Goal: Task Accomplishment & Management: Complete application form

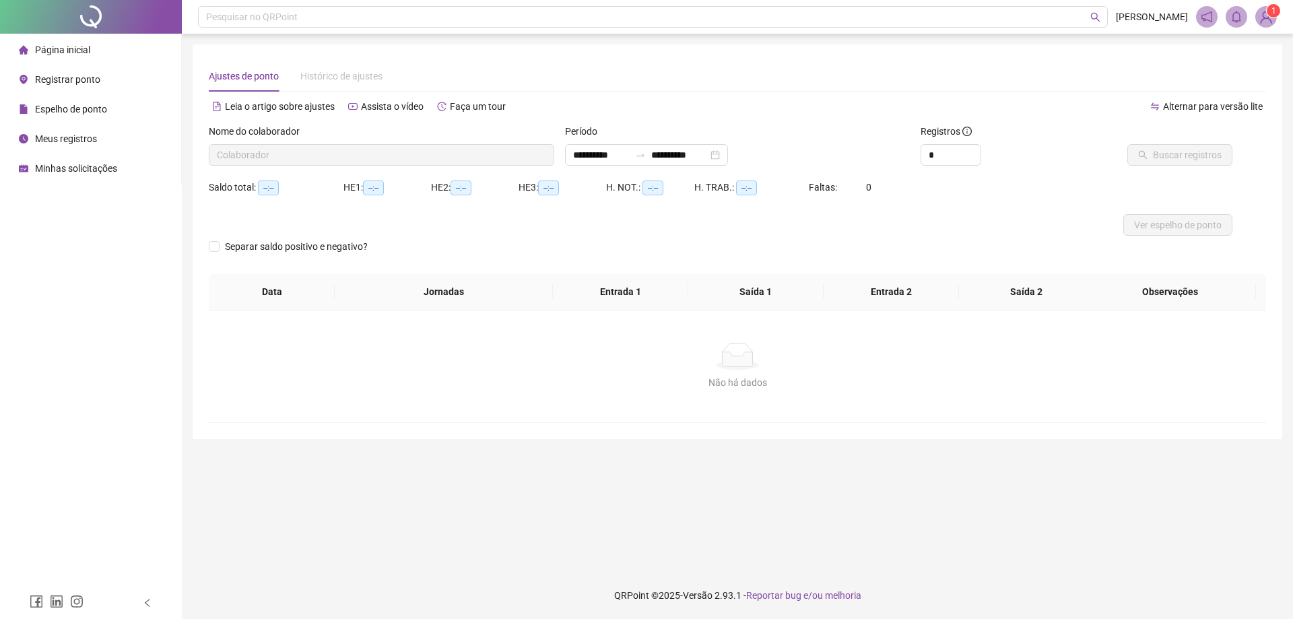
type input "**********"
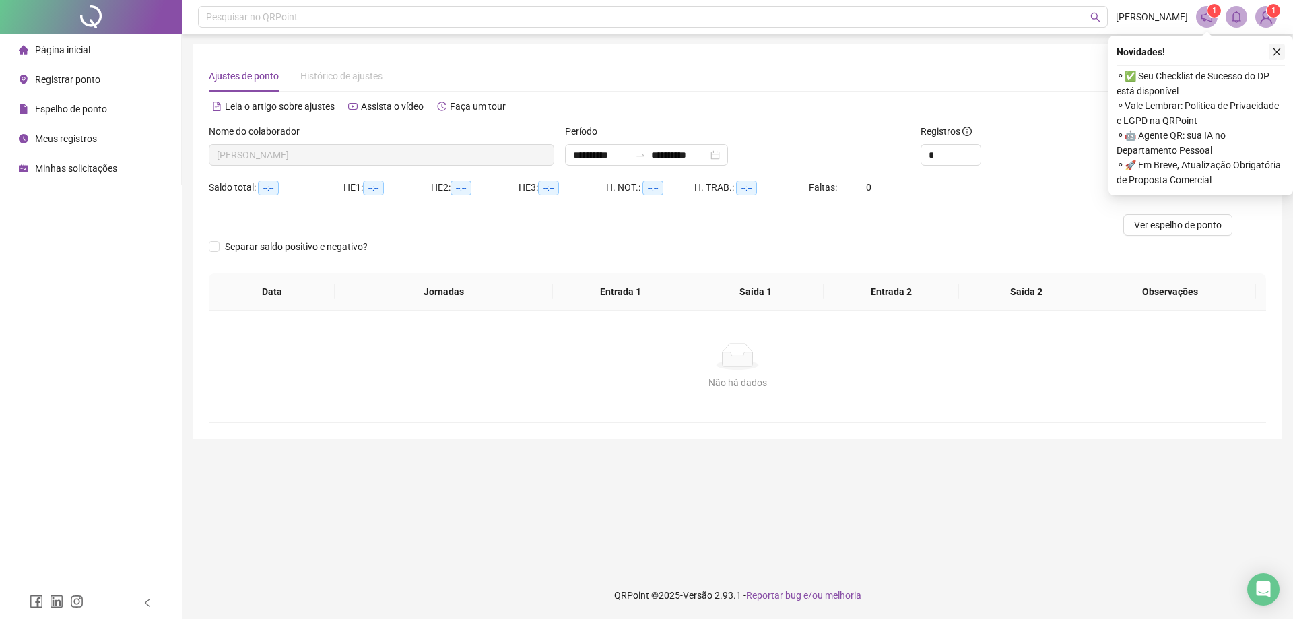
click at [1278, 53] on icon "close" at bounding box center [1277, 51] width 7 height 7
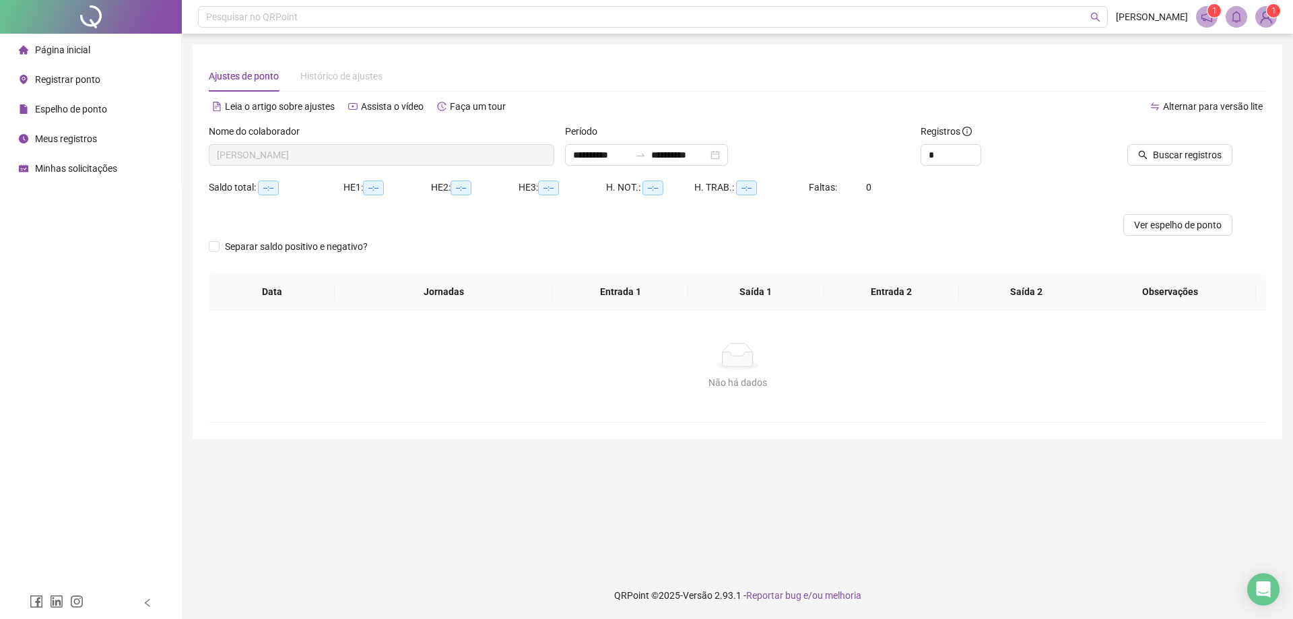
click at [1208, 16] on icon "notification" at bounding box center [1207, 17] width 12 height 12
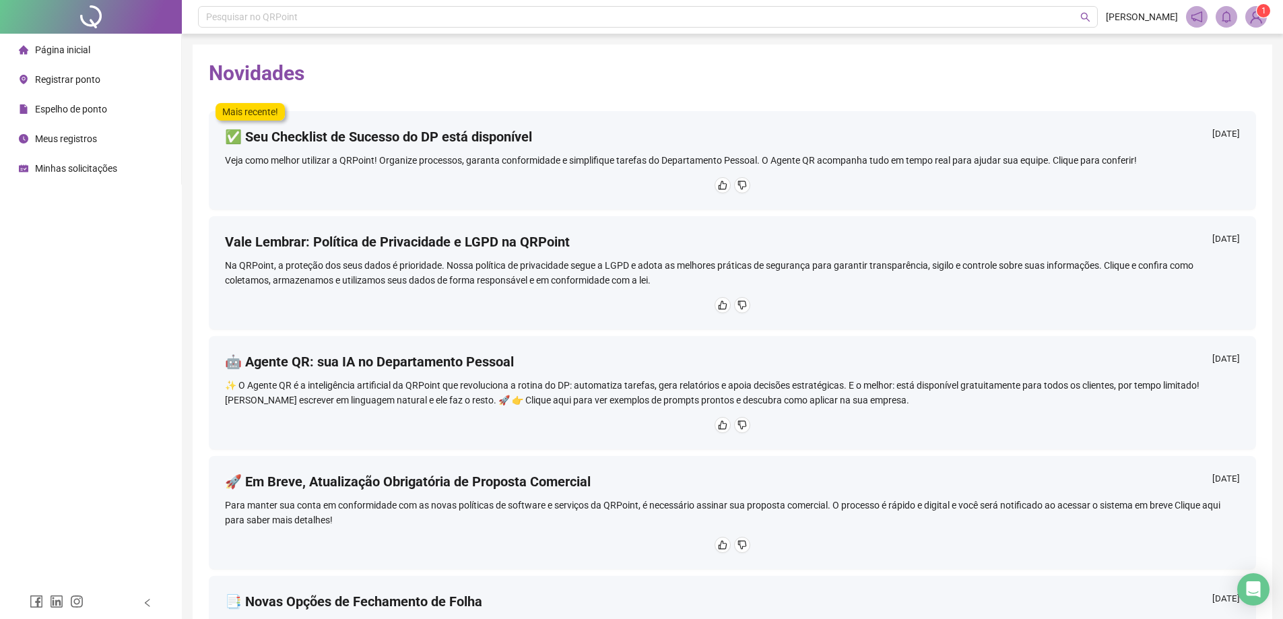
click at [1258, 15] on sup "1" at bounding box center [1263, 10] width 13 height 13
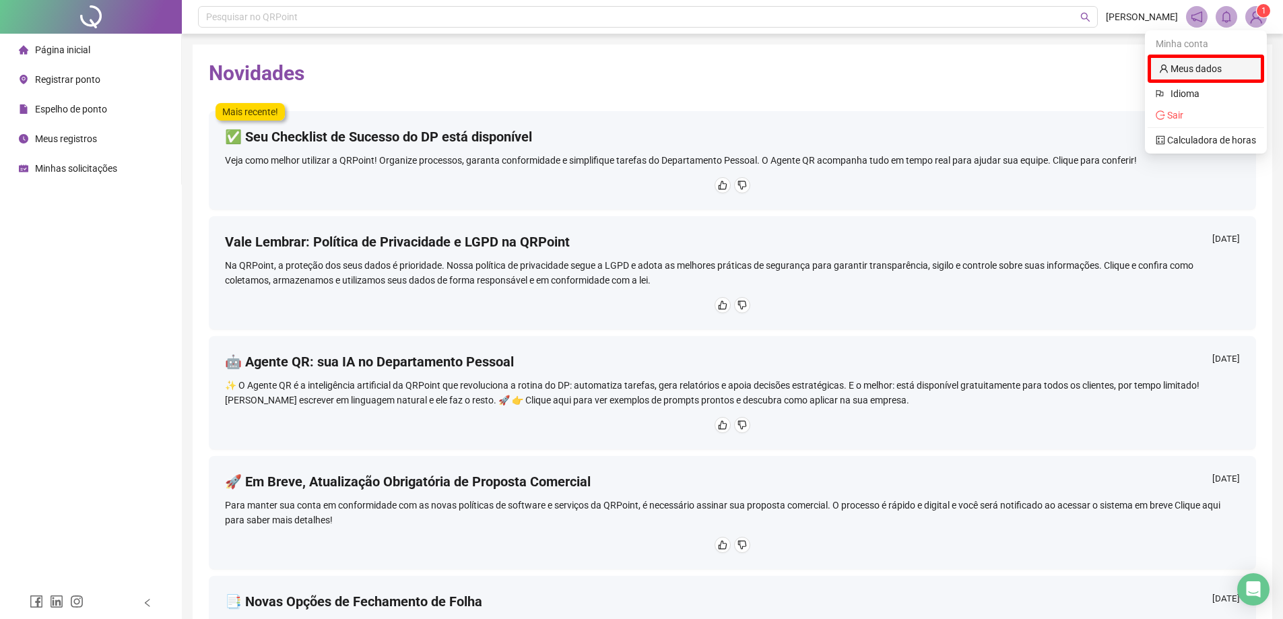
click at [1209, 63] on link "Meus dados" at bounding box center [1190, 68] width 63 height 11
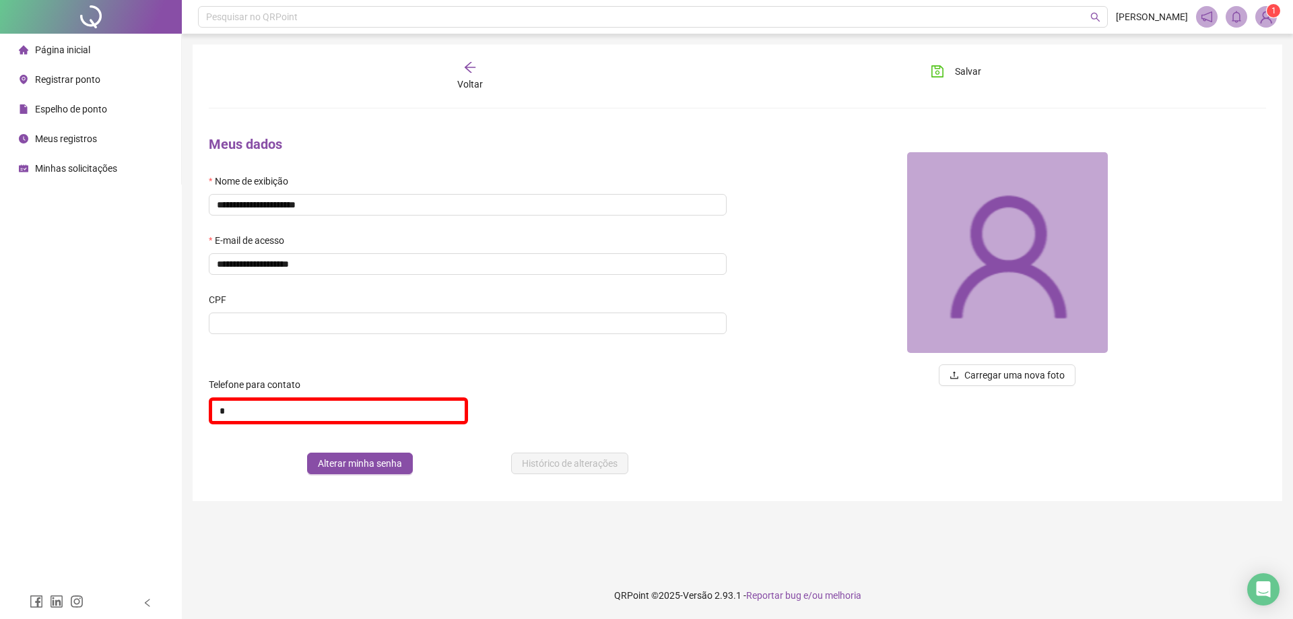
click at [490, 128] on div "**********" at bounding box center [467, 305] width 539 height 360
click at [476, 65] on icon "arrow-left" at bounding box center [469, 67] width 13 height 13
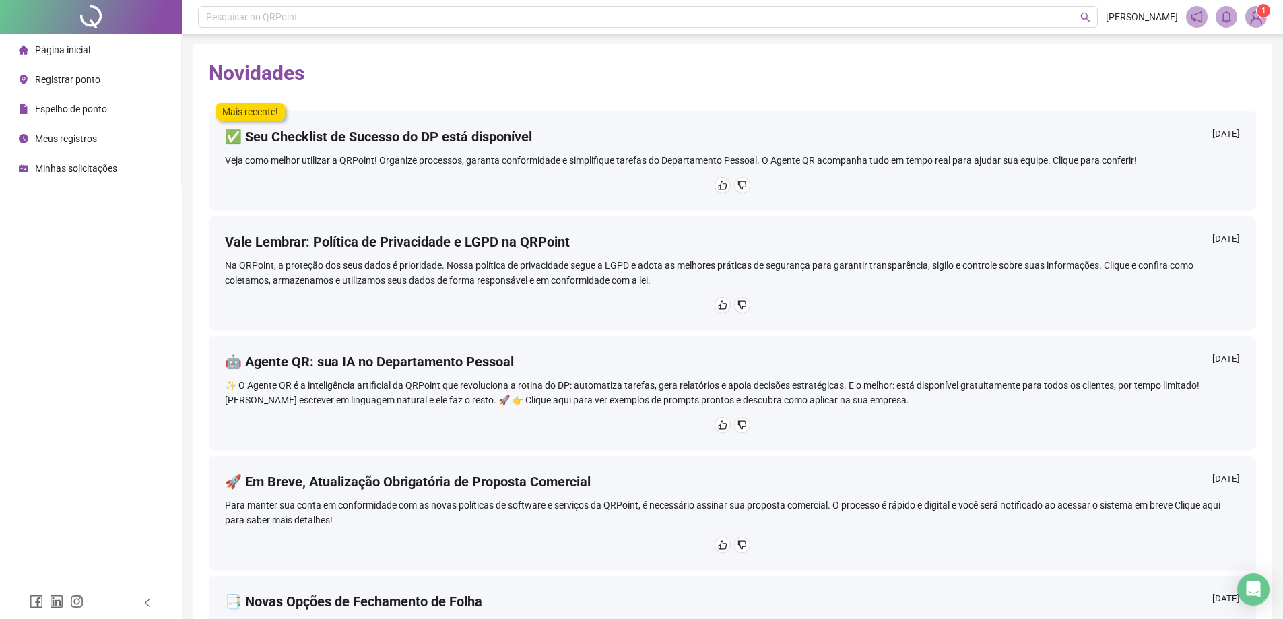
click at [67, 38] on div "Página inicial" at bounding box center [54, 49] width 71 height 27
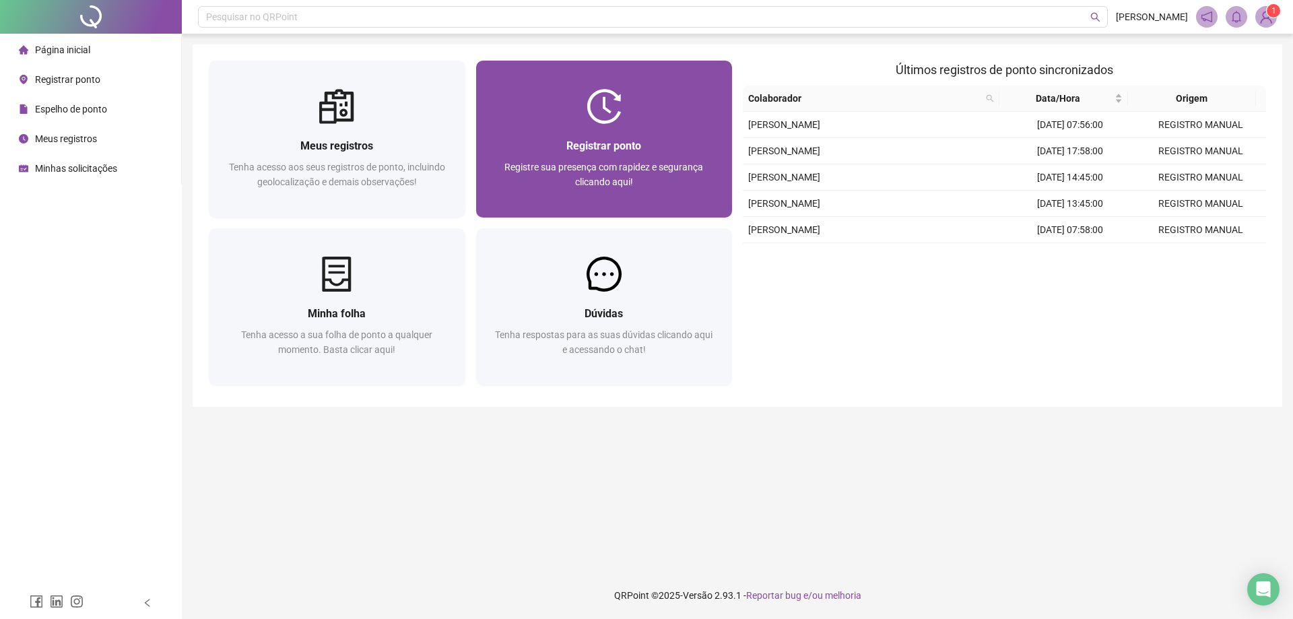
click at [622, 141] on span "Registrar ponto" at bounding box center [603, 145] width 75 height 13
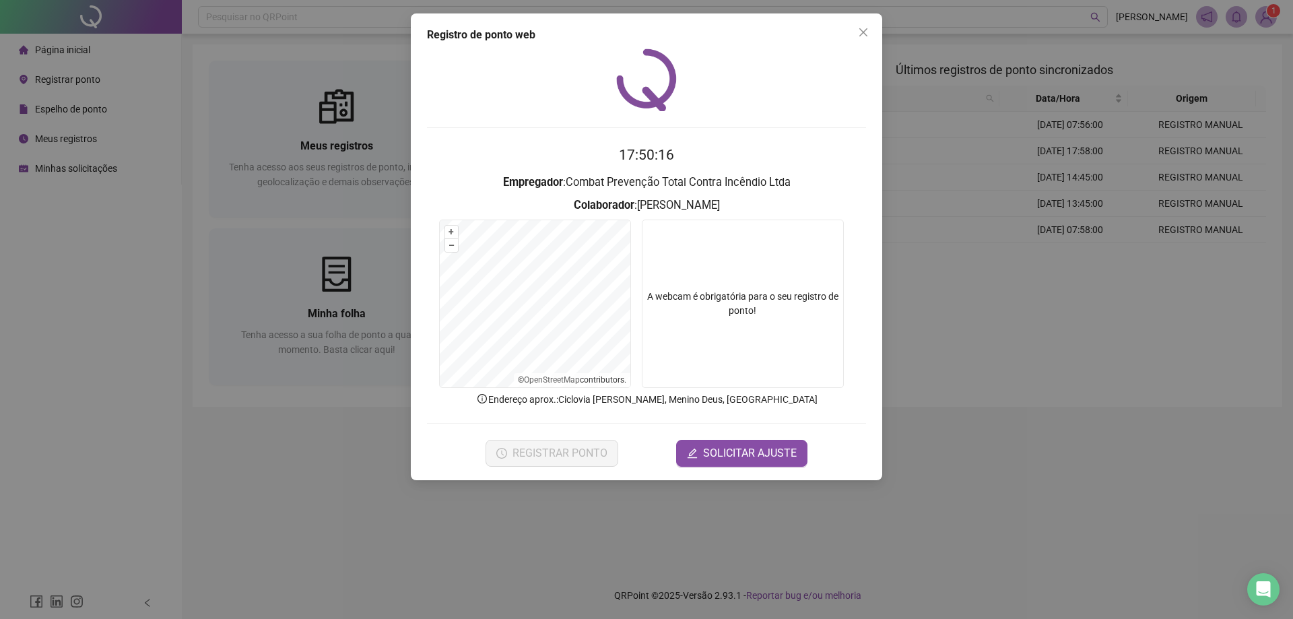
click at [736, 467] on div "Registro de ponto web 17:50:16 Empregador : Combat Prevenção Total Contra Incên…" at bounding box center [646, 246] width 471 height 467
click at [742, 453] on span "SOLICITAR AJUSTE" at bounding box center [750, 453] width 94 height 16
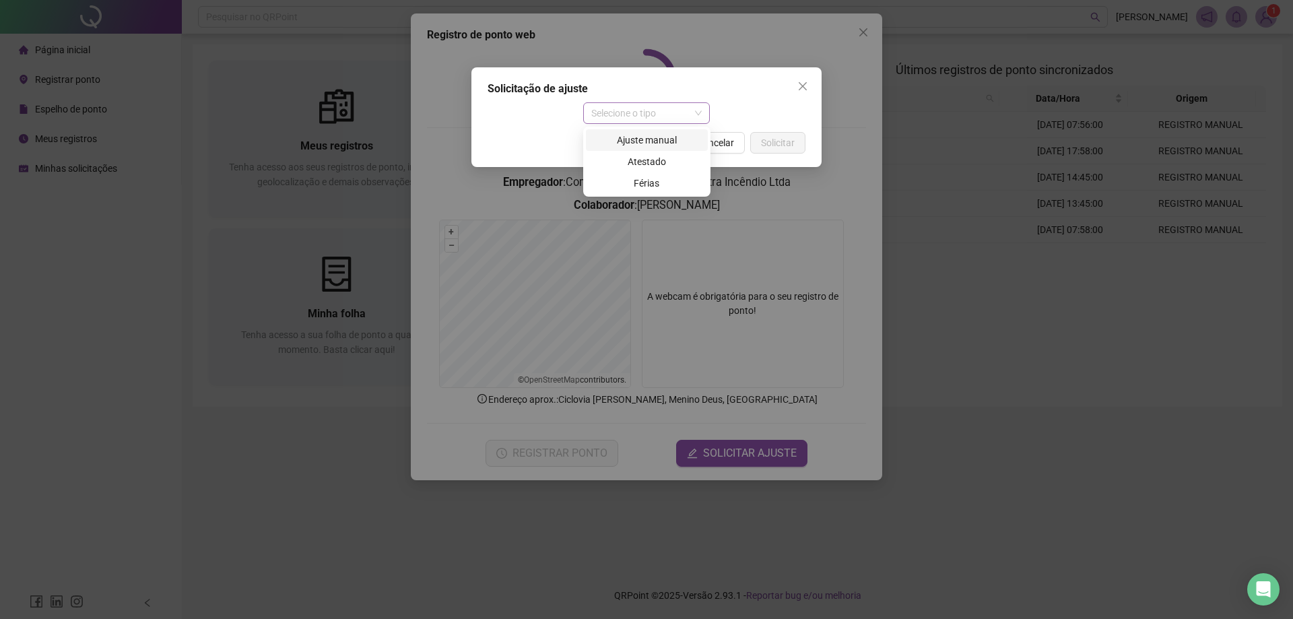
click at [684, 114] on span "Selecione o tipo" at bounding box center [646, 113] width 111 height 20
click at [661, 138] on div "Ajuste manual" at bounding box center [647, 140] width 106 height 15
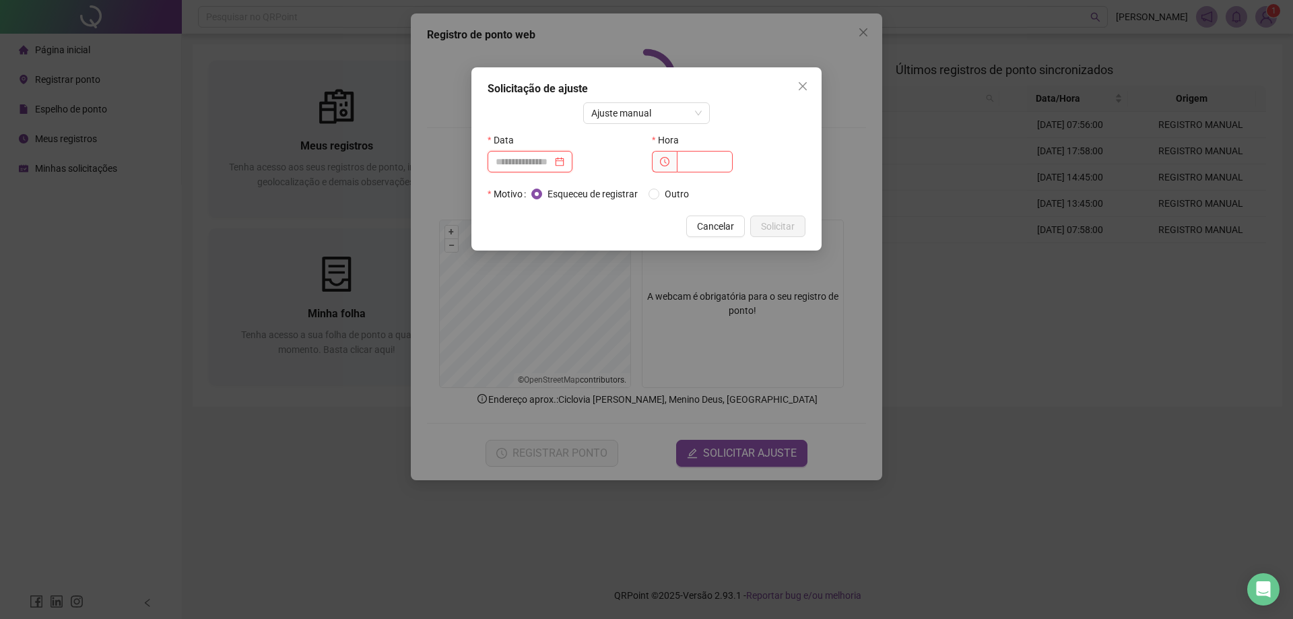
click at [532, 168] on input at bounding box center [524, 161] width 57 height 15
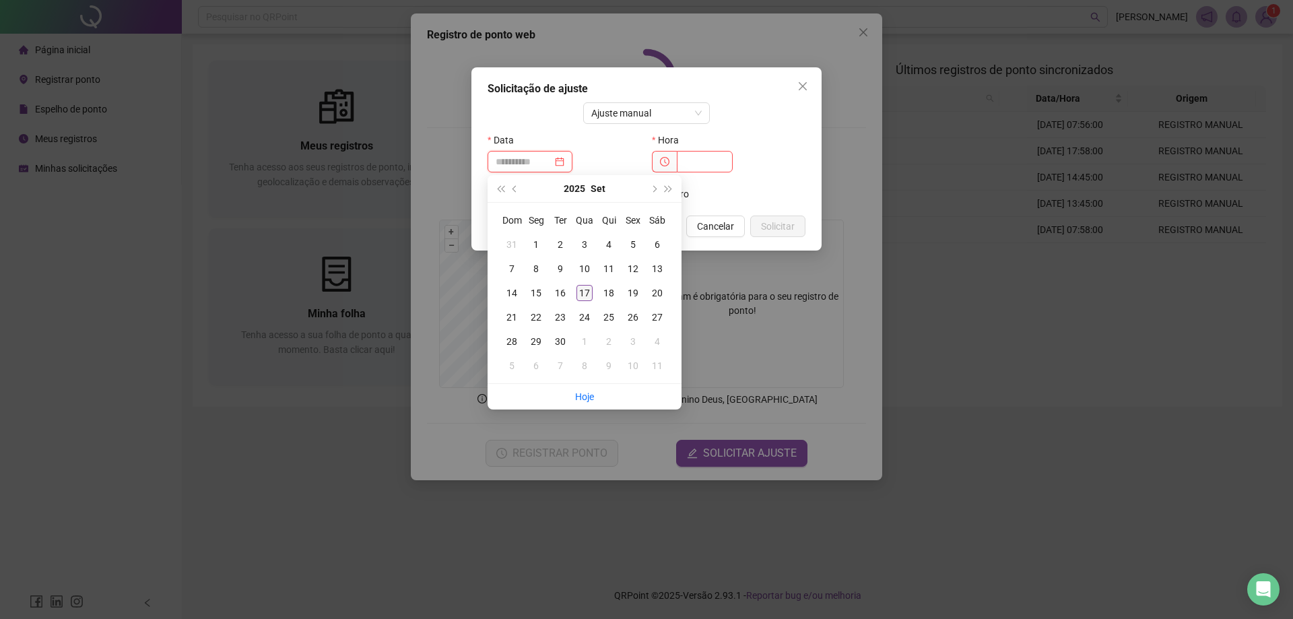
type input "**********"
click at [577, 295] on div "17" at bounding box center [585, 293] width 16 height 16
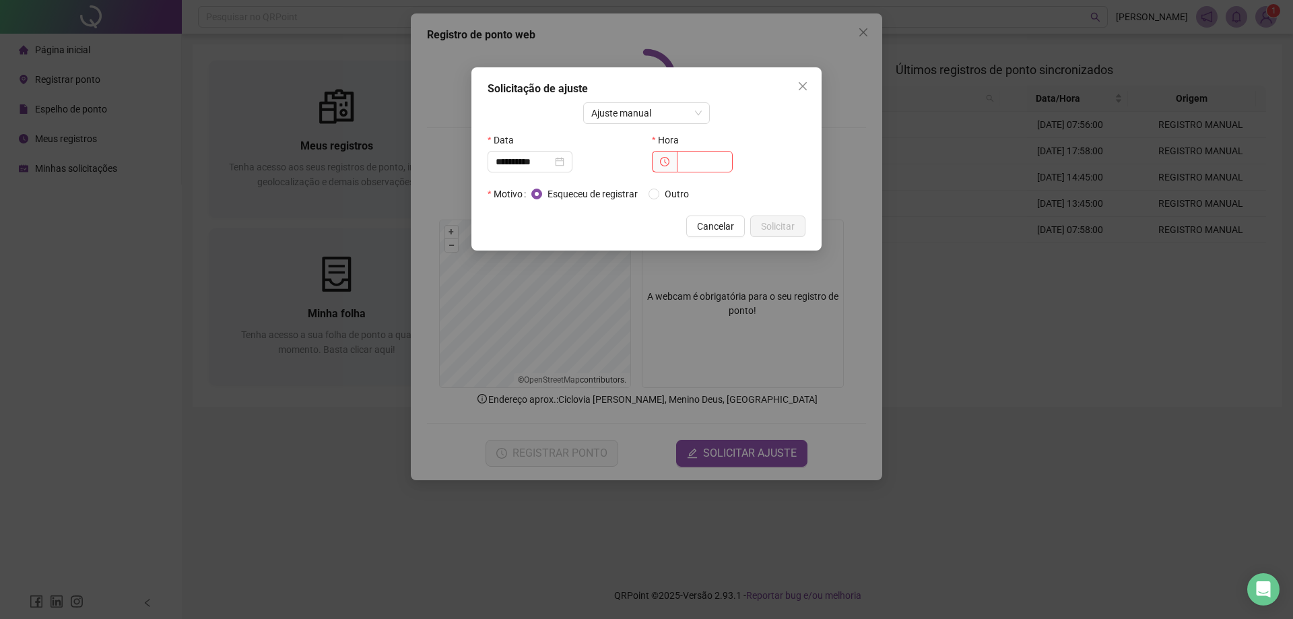
click at [700, 173] on div "Hora" at bounding box center [729, 156] width 164 height 54
click at [698, 162] on input "text" at bounding box center [705, 162] width 56 height 22
type input "*****"
click at [776, 220] on span "Solicitar" at bounding box center [778, 226] width 34 height 15
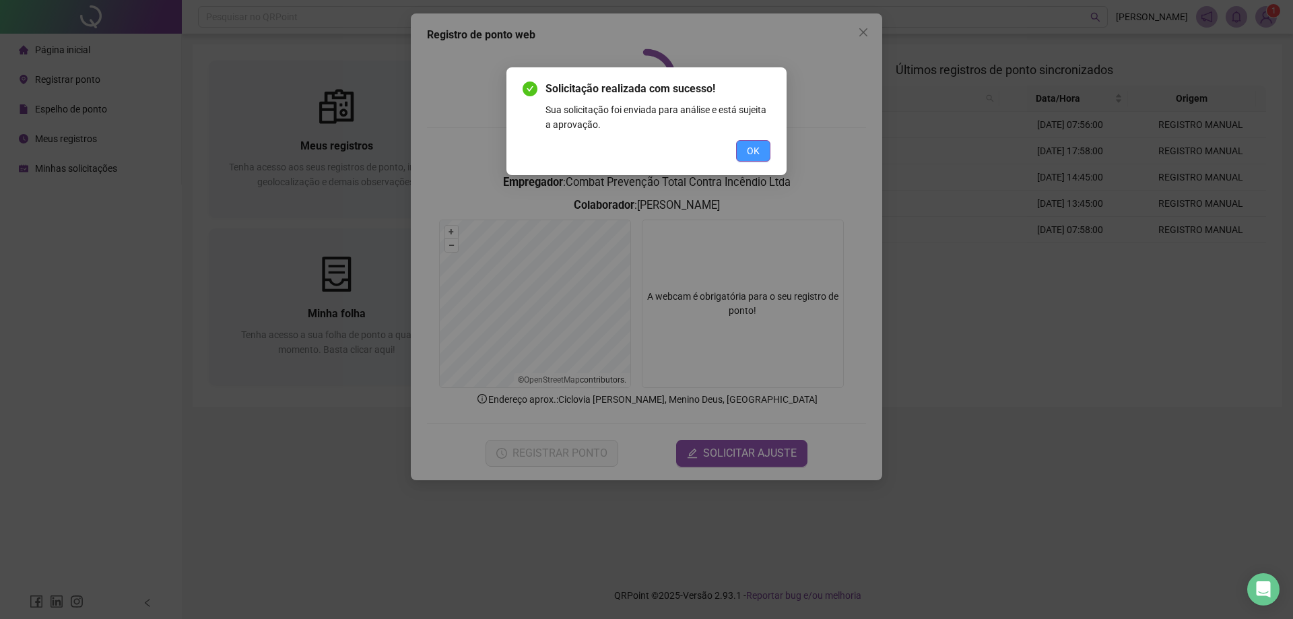
click at [754, 147] on span "OK" at bounding box center [753, 150] width 13 height 15
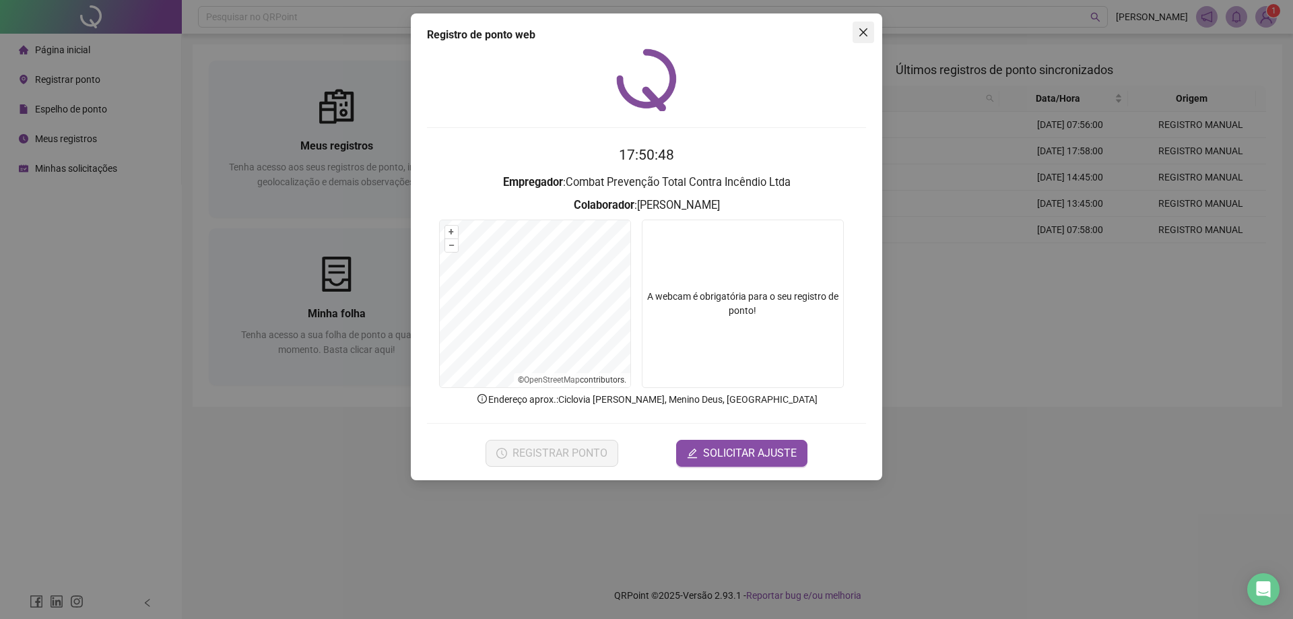
click at [867, 32] on icon "close" at bounding box center [863, 32] width 11 height 11
